Goal: Task Accomplishment & Management: Manage account settings

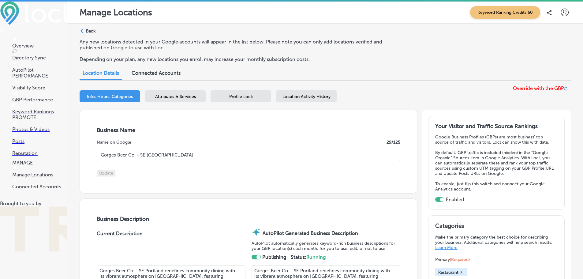
select select "US"
click at [24, 45] on p "Overview" at bounding box center [39, 46] width 55 height 6
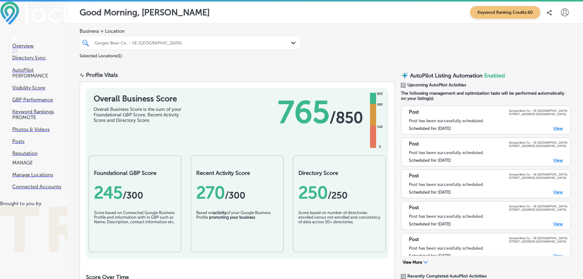
click at [293, 41] on div "Path Created with Sketch." at bounding box center [294, 43] width 7 height 7
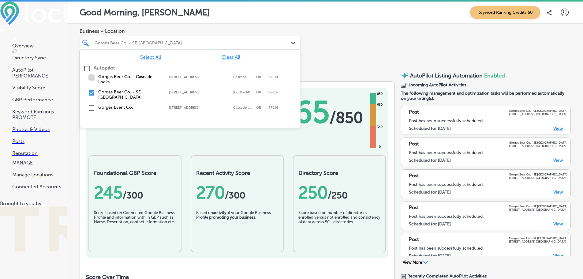
click at [90, 80] on input "checkbox" at bounding box center [91, 77] width 7 height 7
click at [94, 95] on input "checkbox" at bounding box center [91, 92] width 7 height 7
click at [371, 43] on div "Business + Location option 2724 Southeast Ankeny Street, deselected. option 390…" at bounding box center [325, 44] width 516 height 40
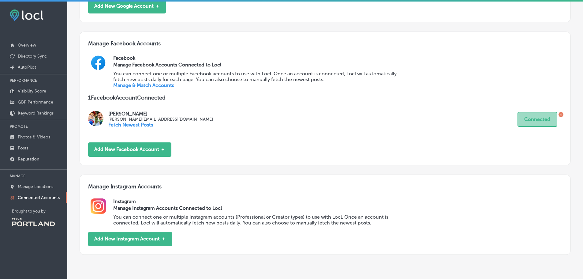
scroll to position [235, 0]
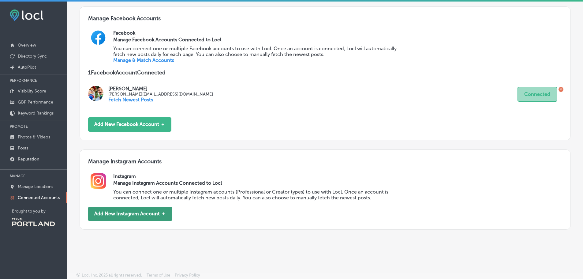
click at [135, 212] on button "Add New Instagram Account ＋" at bounding box center [130, 214] width 84 height 14
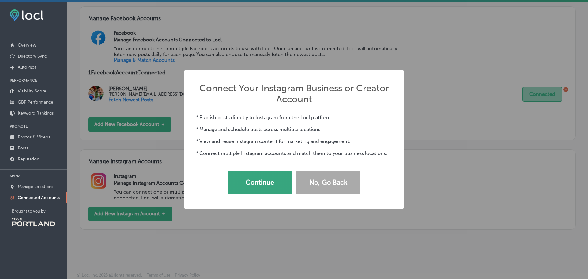
click at [262, 181] on button "Continue" at bounding box center [259, 183] width 64 height 24
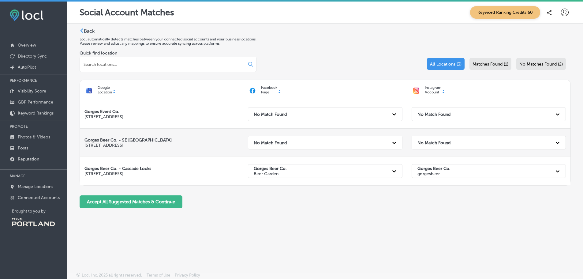
click at [446, 142] on strong "No Match Found" at bounding box center [434, 142] width 33 height 5
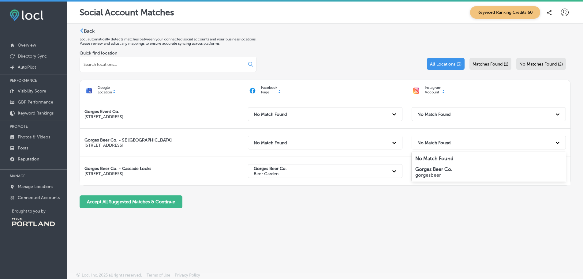
click at [436, 169] on strong "Gorges Beer Co." at bounding box center [433, 169] width 37 height 6
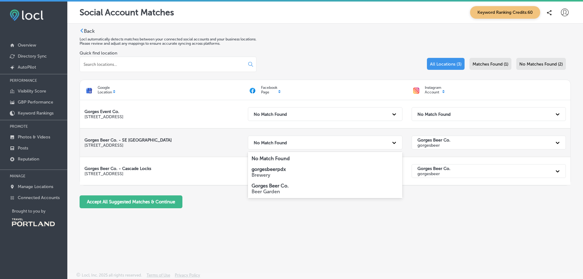
click at [390, 141] on div at bounding box center [394, 142] width 11 height 11
click at [277, 172] on strong "gorgesbeerpdx" at bounding box center [269, 169] width 34 height 6
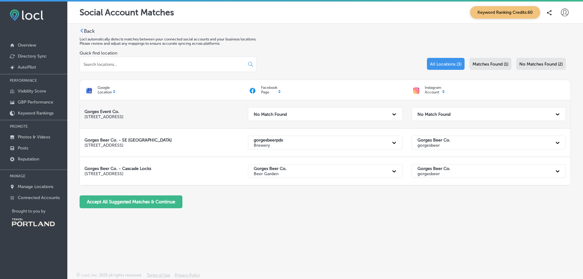
click at [505, 114] on div "No Match Found" at bounding box center [484, 114] width 138 height 13
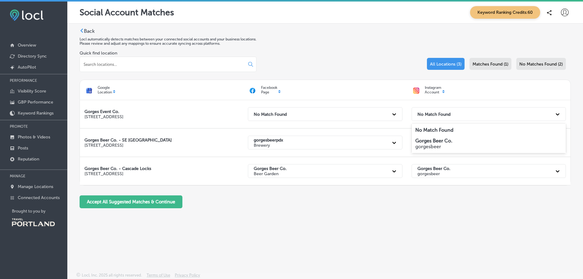
click at [430, 144] on p "gorgesbeer" at bounding box center [488, 147] width 147 height 6
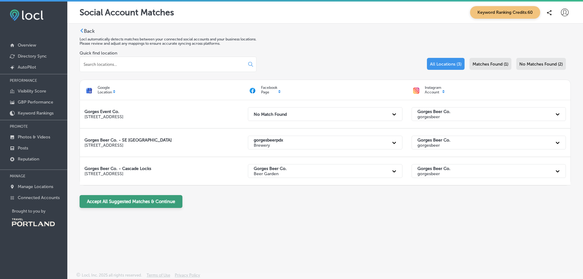
click at [131, 206] on button "Accept All Suggested Matches & Continue" at bounding box center [131, 201] width 103 height 13
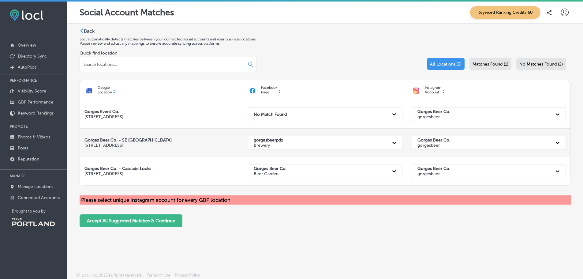
click at [457, 141] on div "Gorges Beer Co. gorgesbeer" at bounding box center [484, 142] width 138 height 13
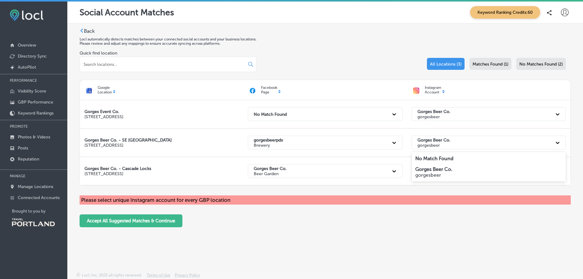
click at [447, 162] on div "No Match Found" at bounding box center [489, 158] width 154 height 11
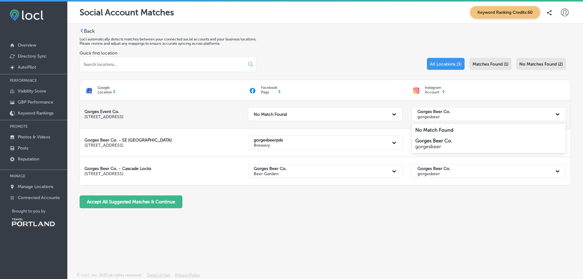
click at [433, 111] on strong "Gorges Beer Co." at bounding box center [434, 111] width 33 height 5
click at [432, 128] on strong "No Match Found" at bounding box center [434, 130] width 38 height 6
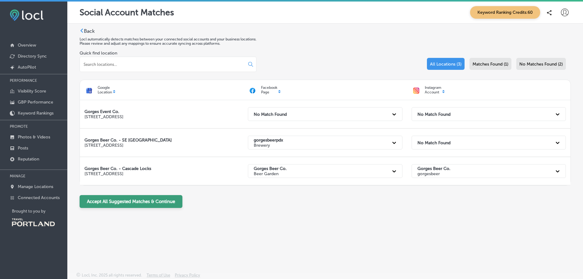
click at [128, 205] on button "Accept All Suggested Matches & Continue" at bounding box center [131, 201] width 103 height 13
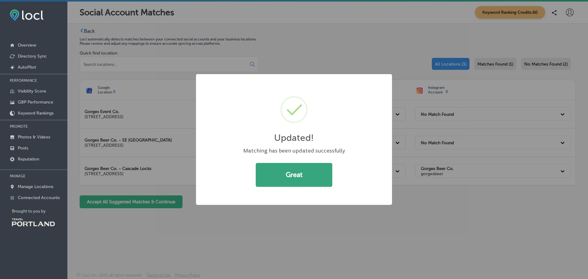
click at [311, 174] on button "Great" at bounding box center [294, 175] width 77 height 24
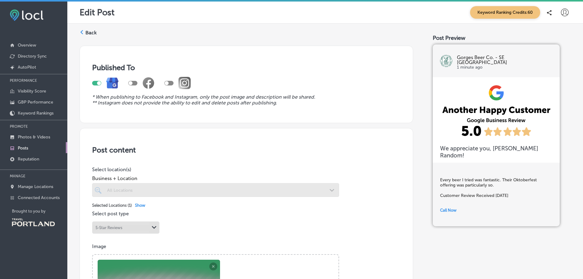
click at [88, 31] on label "Back" at bounding box center [90, 32] width 11 height 7
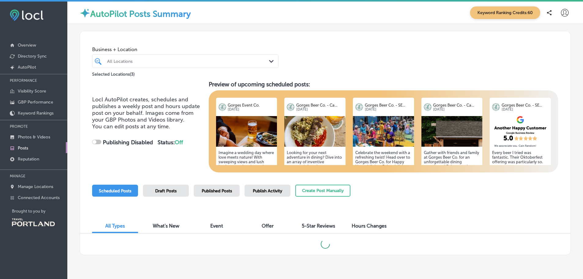
checkbox input "true"
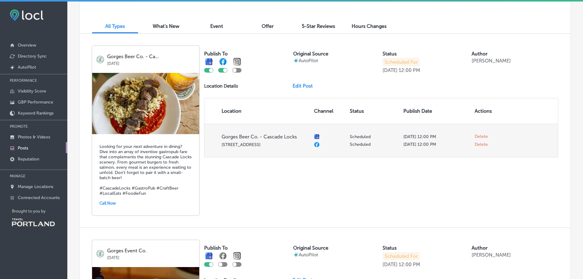
scroll to position [214, 0]
